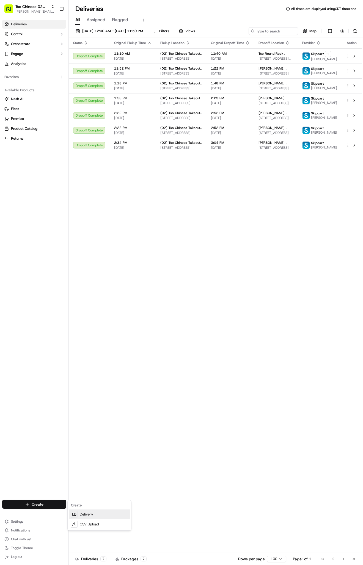
click at [104, 512] on link "Delivery" at bounding box center [99, 515] width 61 height 10
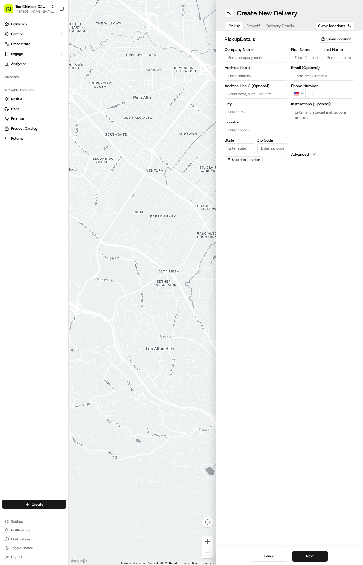
click at [330, 38] on span "Saved Location" at bounding box center [338, 39] width 25 height 5
click at [335, 34] on html "Tso Chinese 02 Arbor antonia@tsochinese.com Toggle Sidebar Deliveries Control O…" at bounding box center [181, 282] width 363 height 565
click at [335, 37] on span "Saved Location" at bounding box center [338, 39] width 25 height 5
click at [331, 63] on span "(02) Tso Chinese Takeout & Delivery Arboretum Crossing (02)" at bounding box center [327, 62] width 68 height 10
type input "(02) Tso Chinese Takeout & Delivery [GEOGRAPHIC_DATA]"
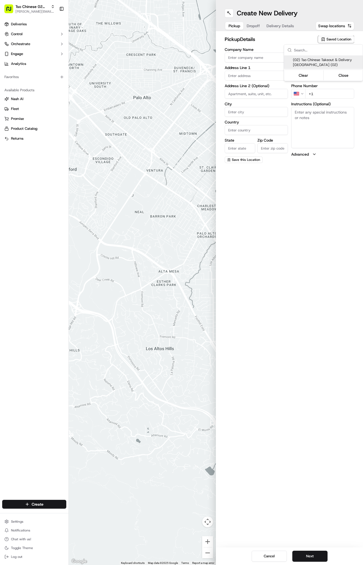
type input "Bldg E Ste 402"
type input "Austin"
type input "US"
type input "TX"
type input "78759"
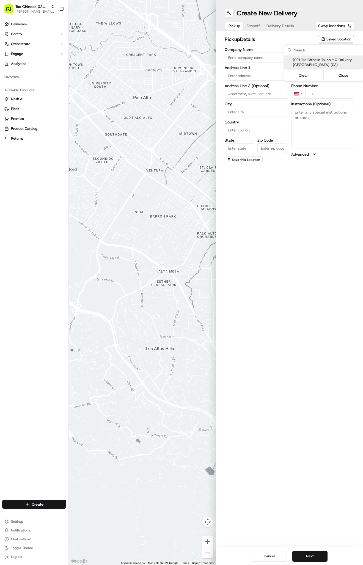
type input "Tso Chinese"
type input "Arboretum Crossing Manager"
type input "arborstore@tsochinese.com"
type input "+1 512 344 9434"
type textarea "Submit a picture displaying address & food as Proof of Delivery. Envía una foto…"
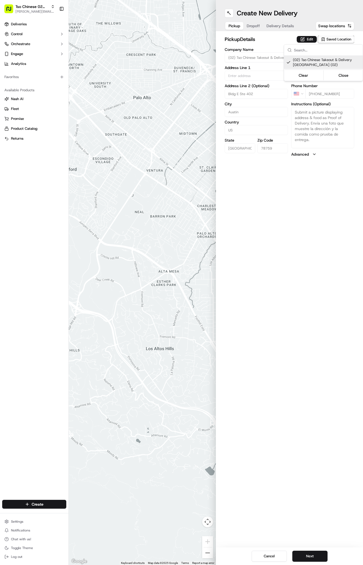
type input "9333 Research Blvd"
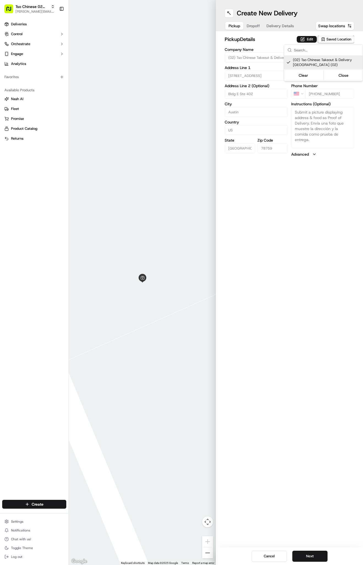
click at [257, 24] on html "Tso Chinese 02 Arbor antonia@tsochinese.com Toggle Sidebar Deliveries Control O…" at bounding box center [181, 282] width 363 height 565
click at [255, 24] on span "Dropoff" at bounding box center [253, 26] width 13 height 6
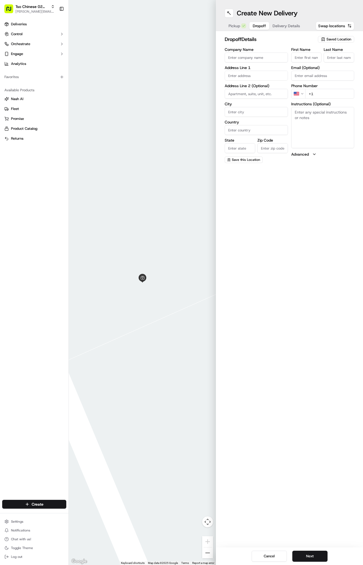
paste input "Lucy Henderson"
type input "Lucy Henderson"
type input ","
type input "."
paste input "2706 Cavileer Ave Austin Texas 78757"
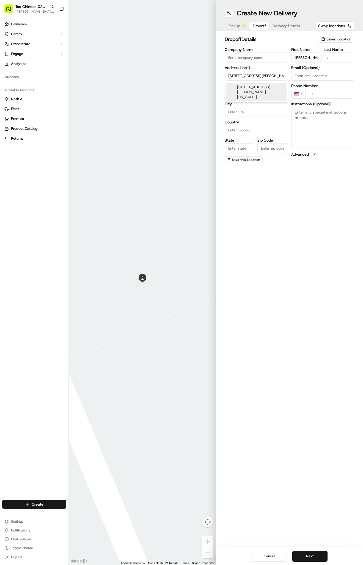
click at [248, 88] on div "2706 Cavileer Ave, Austin, Texas 78757" at bounding box center [256, 92] width 61 height 18
type input "[STREET_ADDRESS][PERSON_NAME]"
type input "Austin"
type input "United States"
type input "TX"
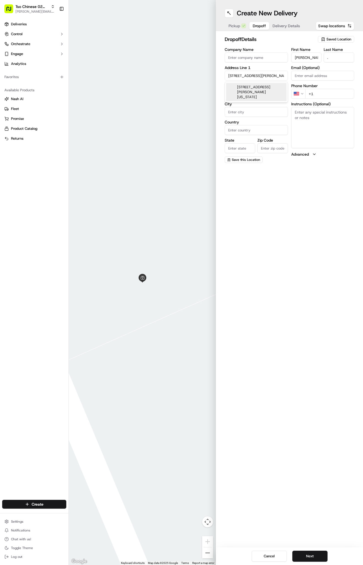
type input "78757"
type input "2706 Cavileer Avenue"
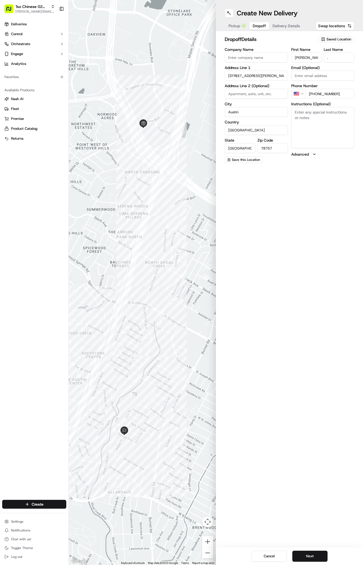
type input "+1 713 385 3605"
click at [344, 128] on textarea "Instructions (Optional)" at bounding box center [322, 127] width 63 height 41
click at [280, 23] on span "Delivery Details" at bounding box center [287, 26] width 28 height 6
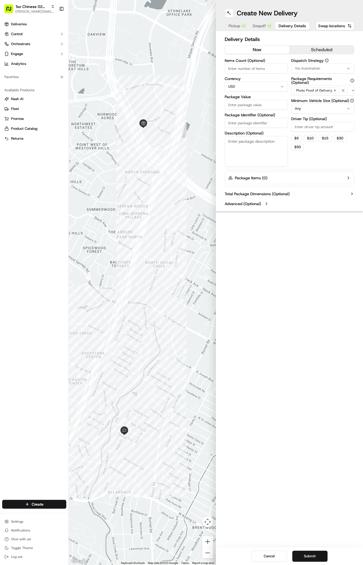
click at [319, 67] on span "Via Automation" at bounding box center [307, 68] width 25 height 5
click at [323, 97] on span "Tso Arbor Strategy" at bounding box center [327, 98] width 68 height 5
click at [320, 127] on html "Tso Chinese 02 Arbor antonia@tsochinese.com Toggle Sidebar Deliveries Control O…" at bounding box center [181, 282] width 363 height 565
click at [320, 127] on input "Driver Tip (Optional)" at bounding box center [322, 127] width 63 height 10
type input "2"
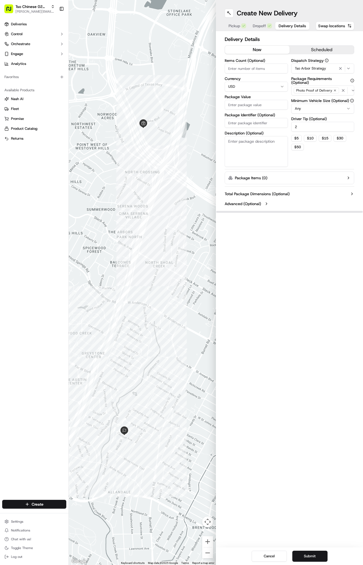
click at [245, 103] on input "Package Value" at bounding box center [256, 105] width 63 height 10
type input "55.05"
click at [257, 124] on input "Package Identifier (Optional)" at bounding box center [256, 123] width 63 height 10
paste input "AYGZ2X4"
type input "AYGZ2X4"
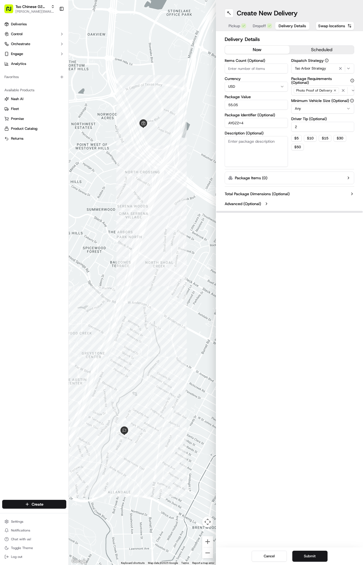
click at [285, 297] on div "Create New Delivery Pickup Dropoff Delivery Details Swap locations Delivery Det…" at bounding box center [289, 282] width 147 height 565
click at [259, 23] on button "Dropoff" at bounding box center [262, 26] width 26 height 8
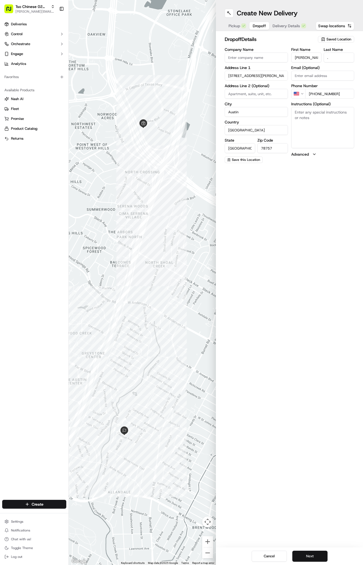
click at [306, 552] on button "Next" at bounding box center [309, 556] width 35 height 11
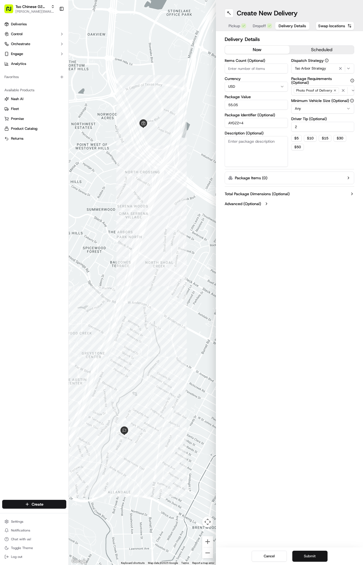
click at [306, 552] on button "Submit" at bounding box center [309, 556] width 35 height 11
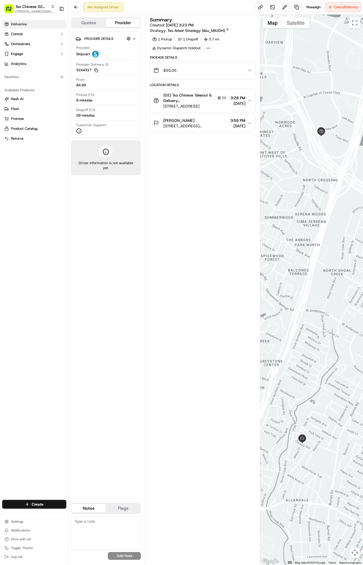
click at [47, 25] on link "Deliveries" at bounding box center [34, 24] width 64 height 9
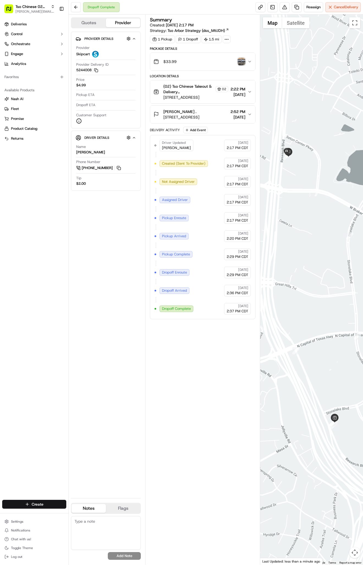
click at [32, 505] on html "Tso Chinese 02 Arbor antonia@tsochinese.com Toggle Sidebar Deliveries Control O…" at bounding box center [181, 282] width 363 height 565
click at [87, 512] on link "Delivery" at bounding box center [99, 515] width 61 height 10
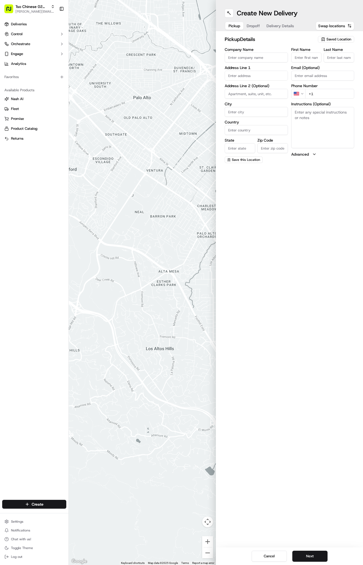
click at [334, 38] on span "Saved Location" at bounding box center [338, 39] width 25 height 5
click at [330, 65] on span "(02) Tso Chinese Takeout & Delivery Arboretum Crossing (02)" at bounding box center [327, 62] width 68 height 10
type input "(02) Tso Chinese Takeout & Delivery [GEOGRAPHIC_DATA]"
type input "Bldg E Ste 402"
type input "Austin"
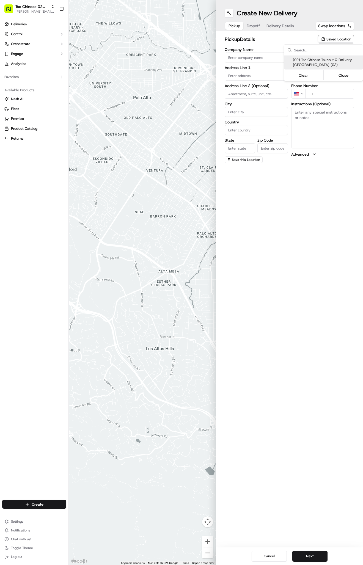
type input "US"
type input "TX"
type input "78759"
type input "Tso Chinese"
type input "Arboretum Crossing Manager"
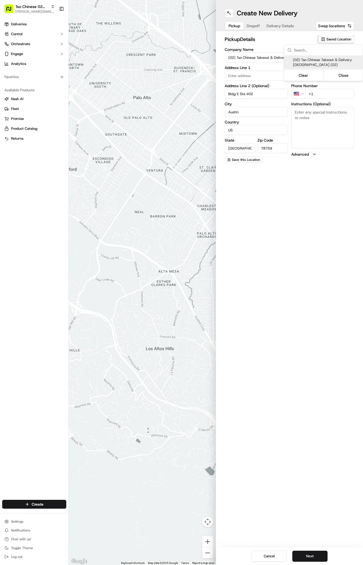
type input "arborstore@tsochinese.com"
type input "+1 512 344 9434"
type textarea "Submit a picture displaying address & food as Proof of Delivery. Envía una foto…"
type input "9333 Research Blvd"
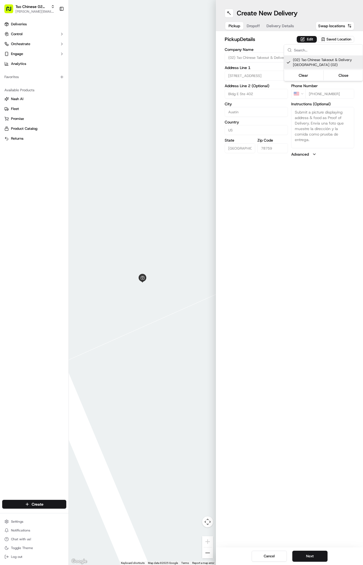
click at [250, 22] on html "Tso Chinese 02 Arbor antonia@tsochinese.com Toggle Sidebar Deliveries Control O…" at bounding box center [181, 282] width 363 height 565
click at [251, 25] on button "Dropoff" at bounding box center [253, 26] width 20 height 8
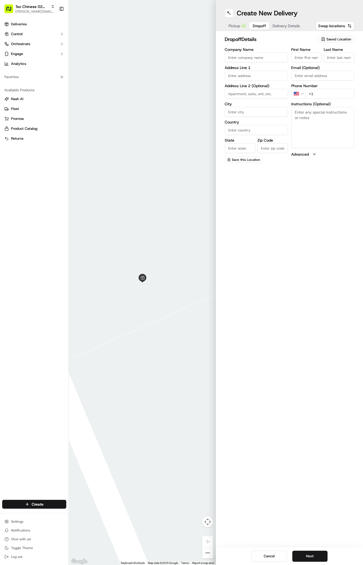
click at [301, 57] on input "First Name" at bounding box center [306, 58] width 31 height 10
paste input "Ingrid Oler"
type input "Ingrid Oler"
type input "."
paste input "10106 Aspen St Austin Texas 78758"
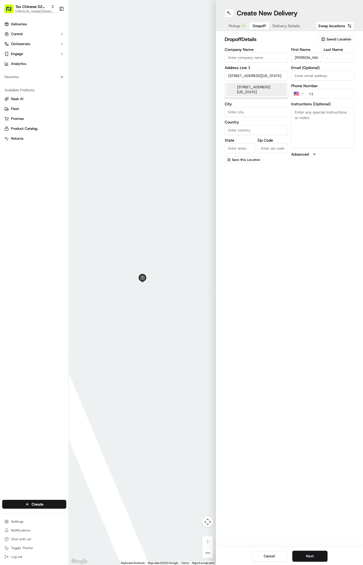
click at [257, 86] on div "10106 Aspen St, Austin, Texas 78758" at bounding box center [256, 89] width 61 height 13
type input "[STREET_ADDRESS]"
type input "Austin"
type input "United States"
type input "TX"
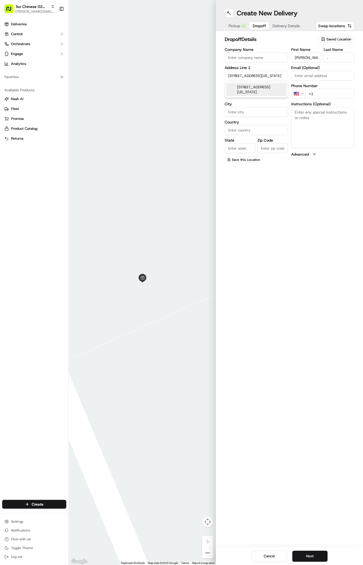
type input "78758"
type input "10106 Aspen Street"
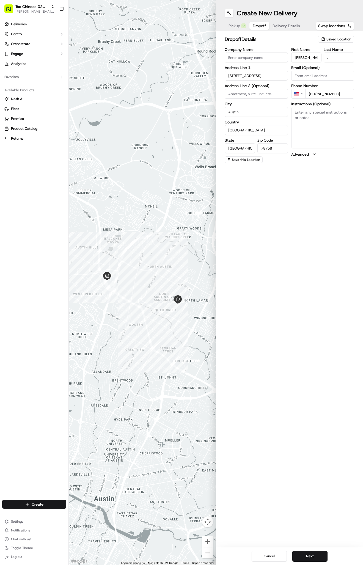
type input "+1 512 497 6112"
click at [320, 125] on textarea "Instructions (Optional)" at bounding box center [322, 127] width 63 height 41
paste textarea "Ring doorbell and leave by the front door. thanks!"
type textarea "Ring doorbell and leave by the front door. thanks!"
click at [327, 223] on div "Create New Delivery Pickup Dropoff Delivery Details Swap locations dropoff Deta…" at bounding box center [289, 282] width 147 height 565
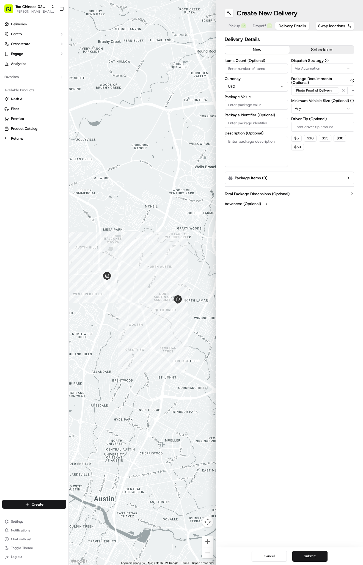
click at [279, 28] on span "Delivery Details" at bounding box center [293, 26] width 28 height 6
click at [306, 62] on label "Dispatch Strategy" at bounding box center [322, 61] width 63 height 4
click at [307, 67] on span "Via Automation" at bounding box center [307, 68] width 25 height 5
click at [320, 98] on span "Tso Arbor Strategy" at bounding box center [327, 98] width 68 height 5
click at [330, 127] on html "Tso Chinese 02 Arbor antonia@tsochinese.com Toggle Sidebar Deliveries Control O…" at bounding box center [181, 282] width 363 height 565
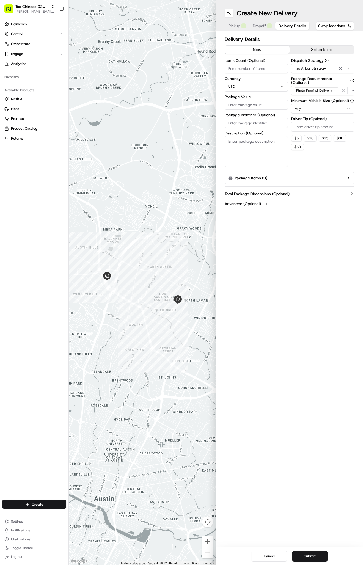
click at [330, 127] on input "Driver Tip (Optional)" at bounding box center [322, 127] width 63 height 10
type input "2"
click at [252, 105] on input "Package Value" at bounding box center [256, 105] width 63 height 10
type input "30.8"
click at [233, 121] on input "Package Identifier (Optional)" at bounding box center [256, 123] width 63 height 10
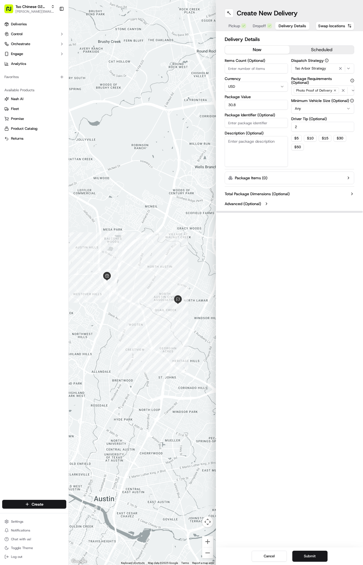
paste input "6TJTWT6"
type input "6TJTWT6"
click at [284, 276] on div "Create New Delivery Pickup Dropoff Delivery Details Swap locations Delivery Det…" at bounding box center [289, 282] width 147 height 565
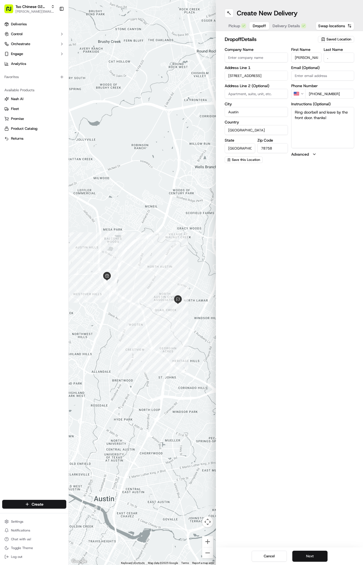
click at [310, 557] on button "Next" at bounding box center [309, 556] width 35 height 11
